Goal: Information Seeking & Learning: Learn about a topic

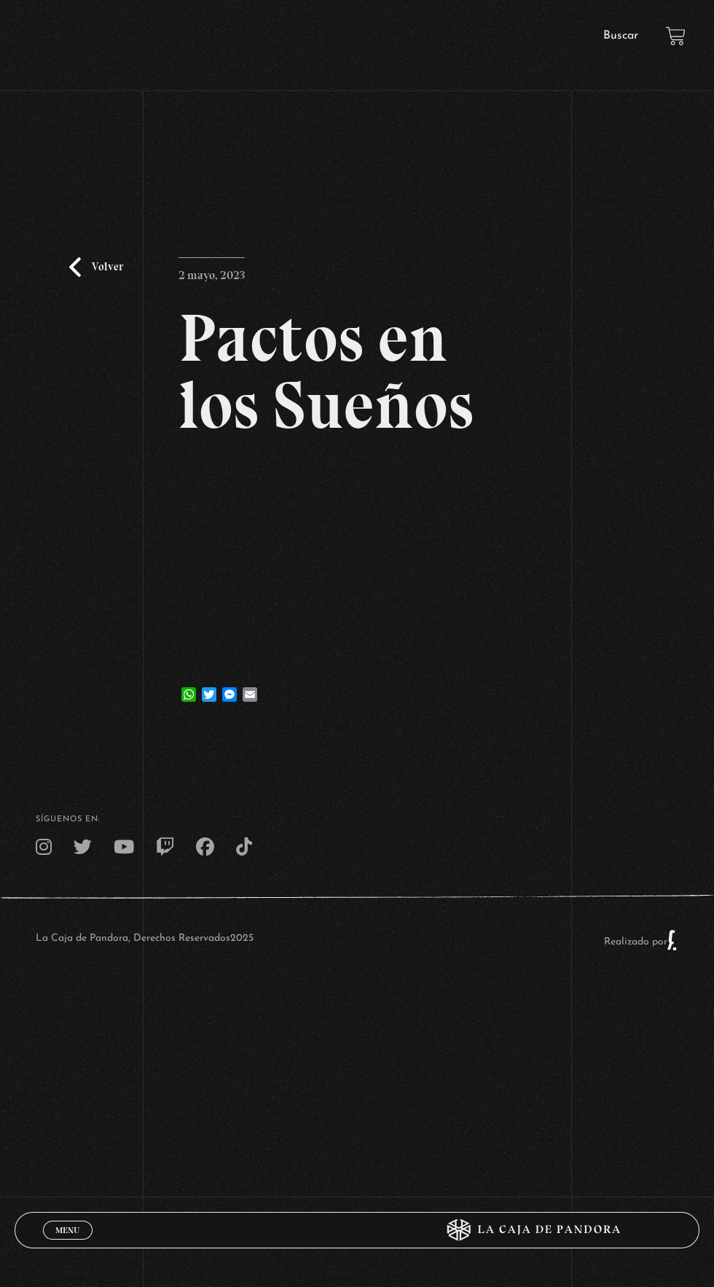
click at [87, 277] on link "Volver" at bounding box center [96, 267] width 54 height 20
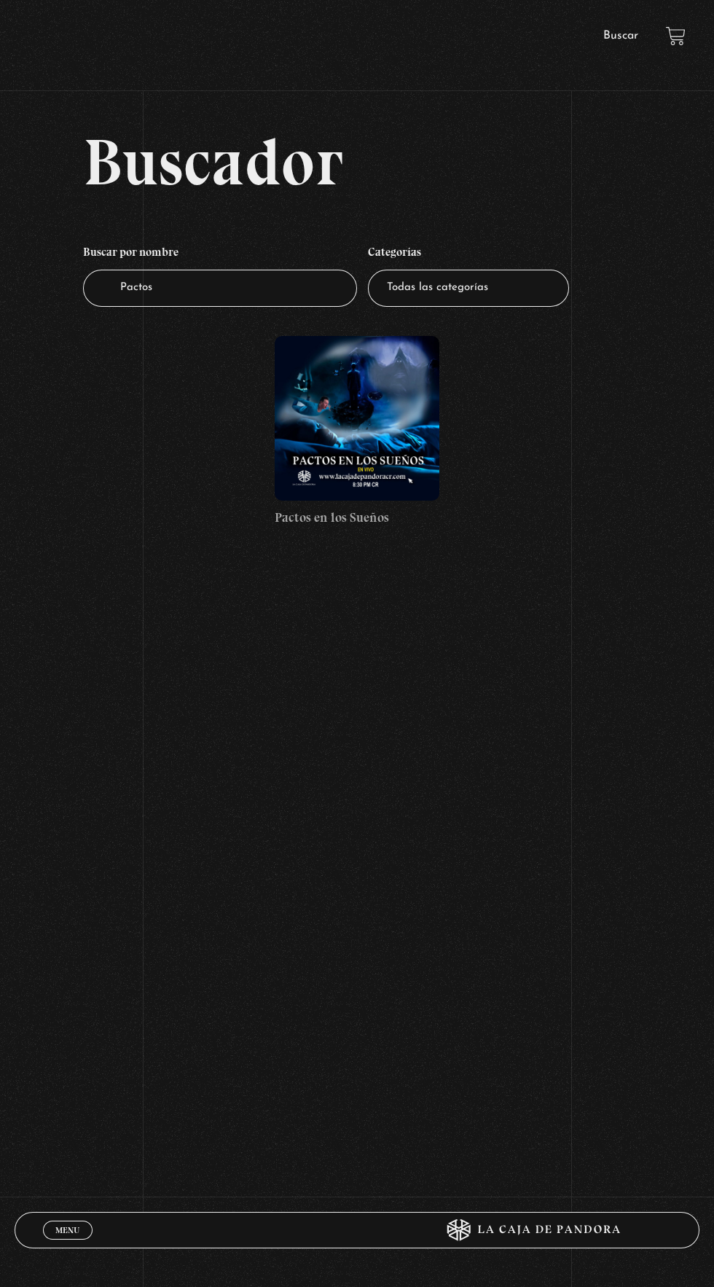
click at [74, 1243] on div "Menu Cerrar" at bounding box center [214, 1229] width 342 height 35
click at [68, 1233] on link "Menu Cerrar" at bounding box center [68, 1229] width 50 height 19
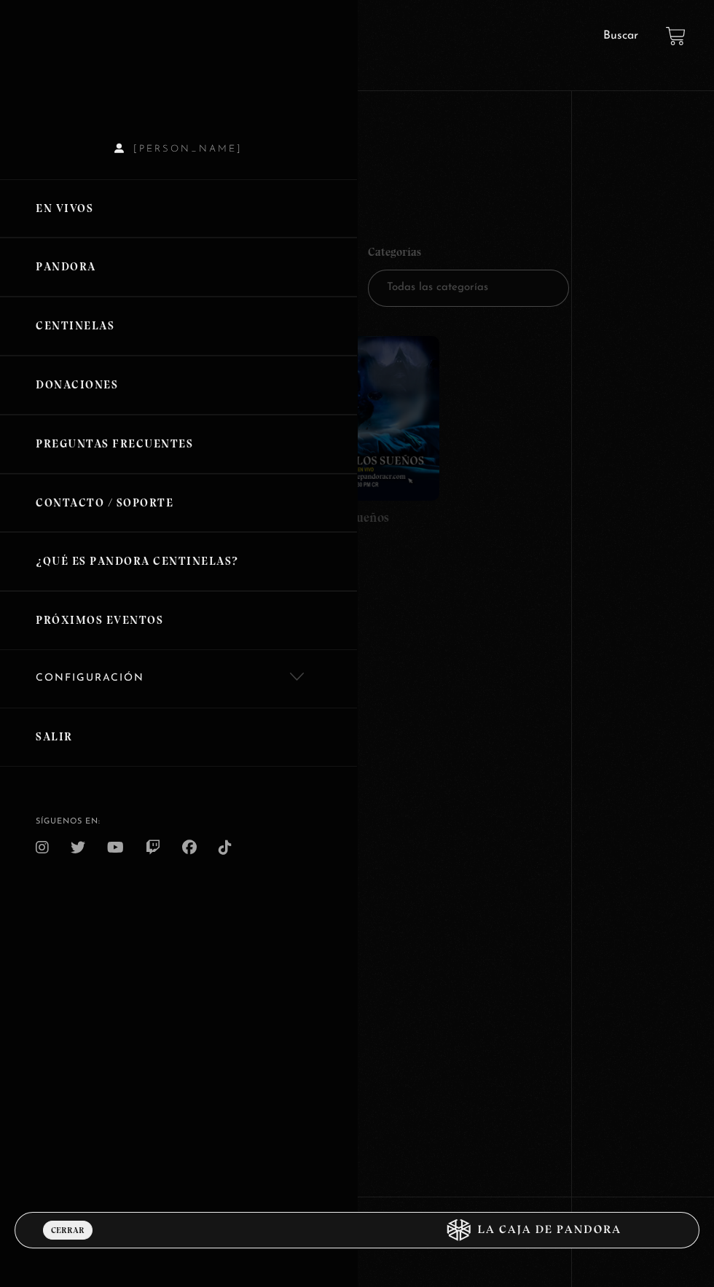
click at [79, 228] on link "En vivos" at bounding box center [178, 208] width 357 height 59
